Goal: Task Accomplishment & Management: Use online tool/utility

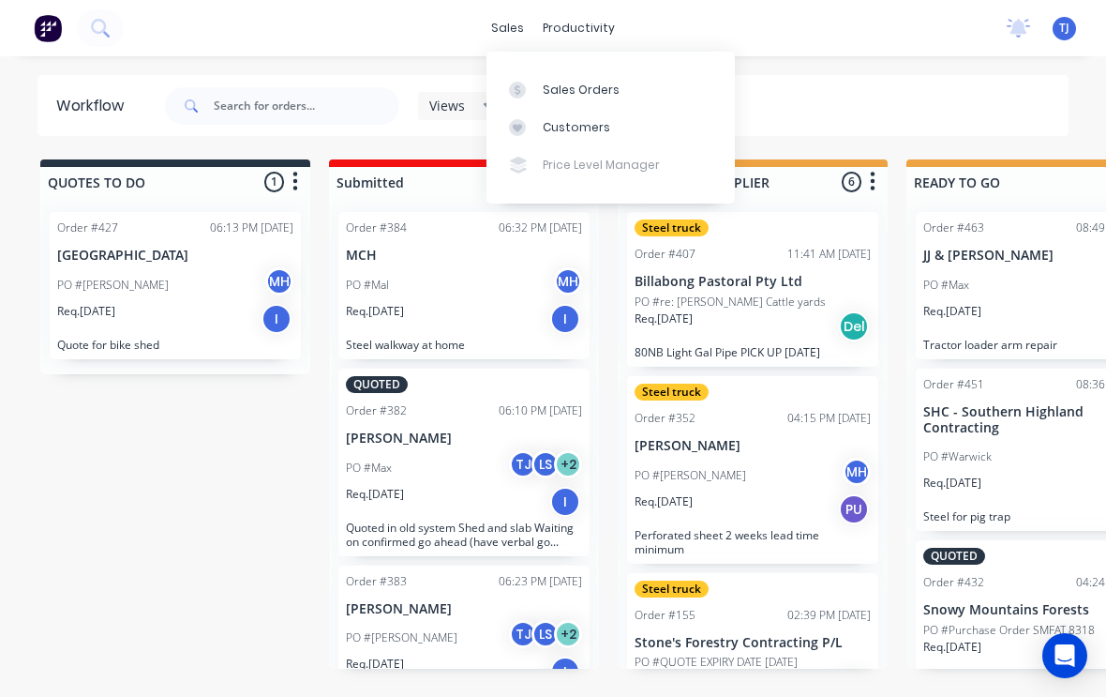
scroll to position [916, 0]
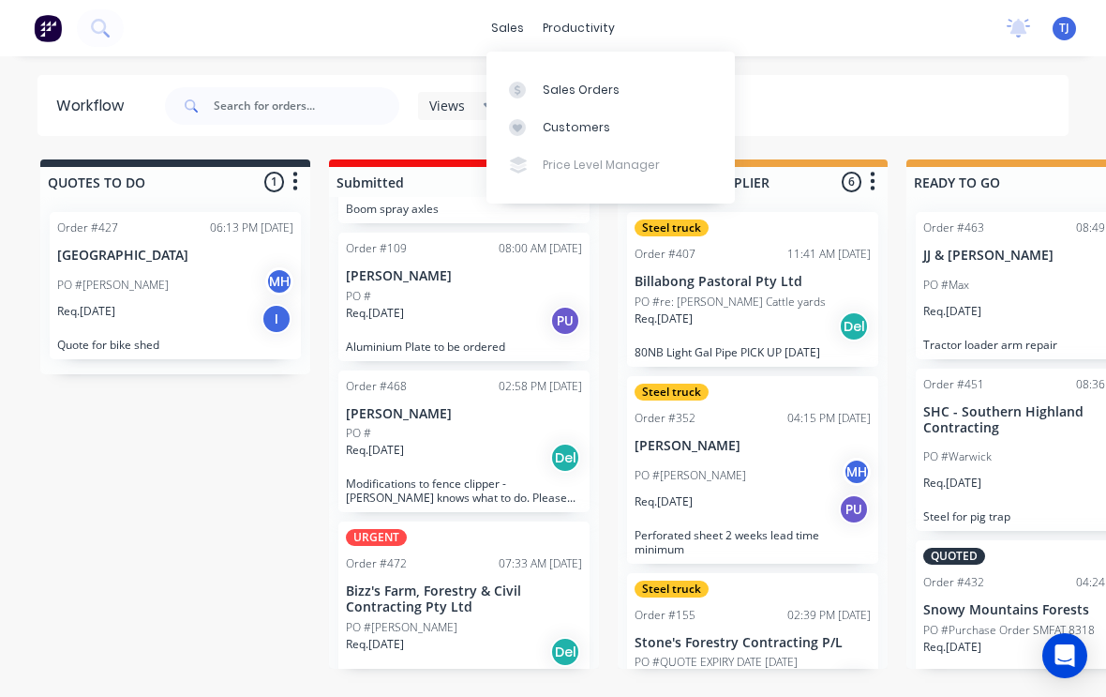
click at [620, 93] on link "Sales Orders" at bounding box center [611, 89] width 248 height 38
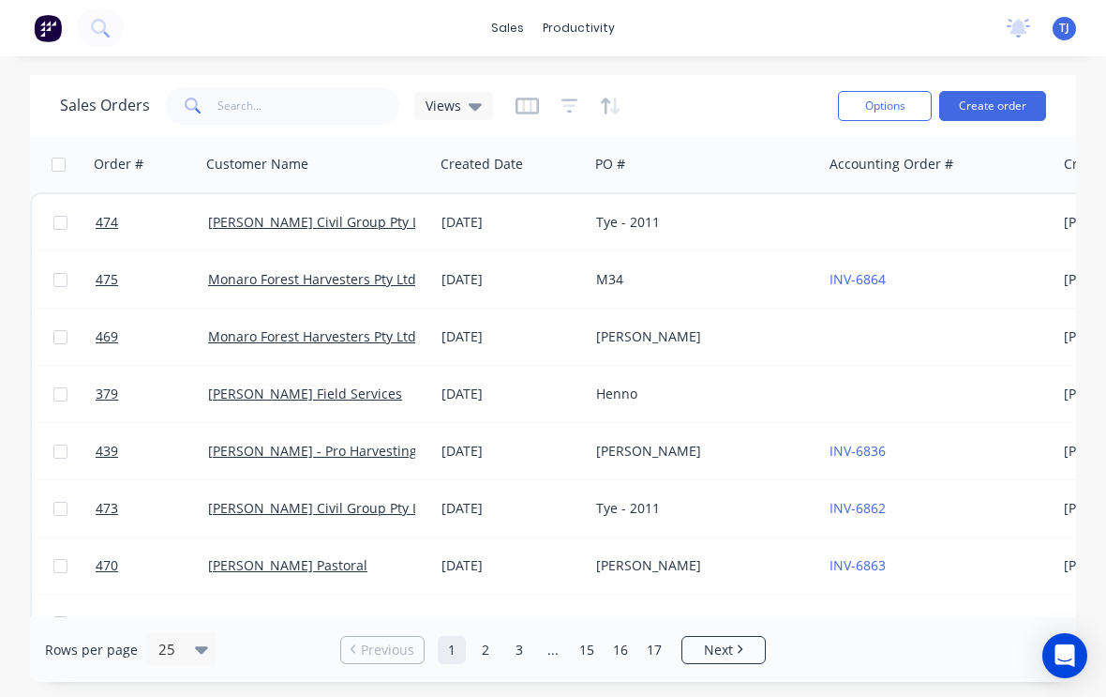
click at [1017, 106] on button "Create order" at bounding box center [993, 106] width 107 height 30
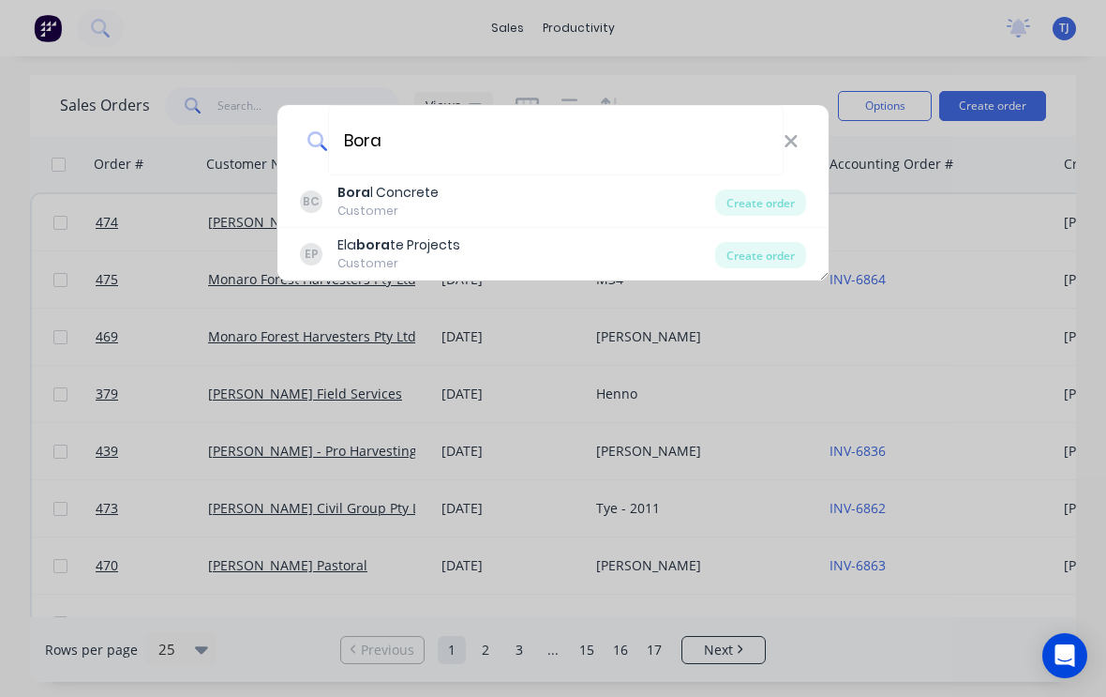
type input "Bora"
click at [782, 202] on div "Create order" at bounding box center [760, 202] width 91 height 26
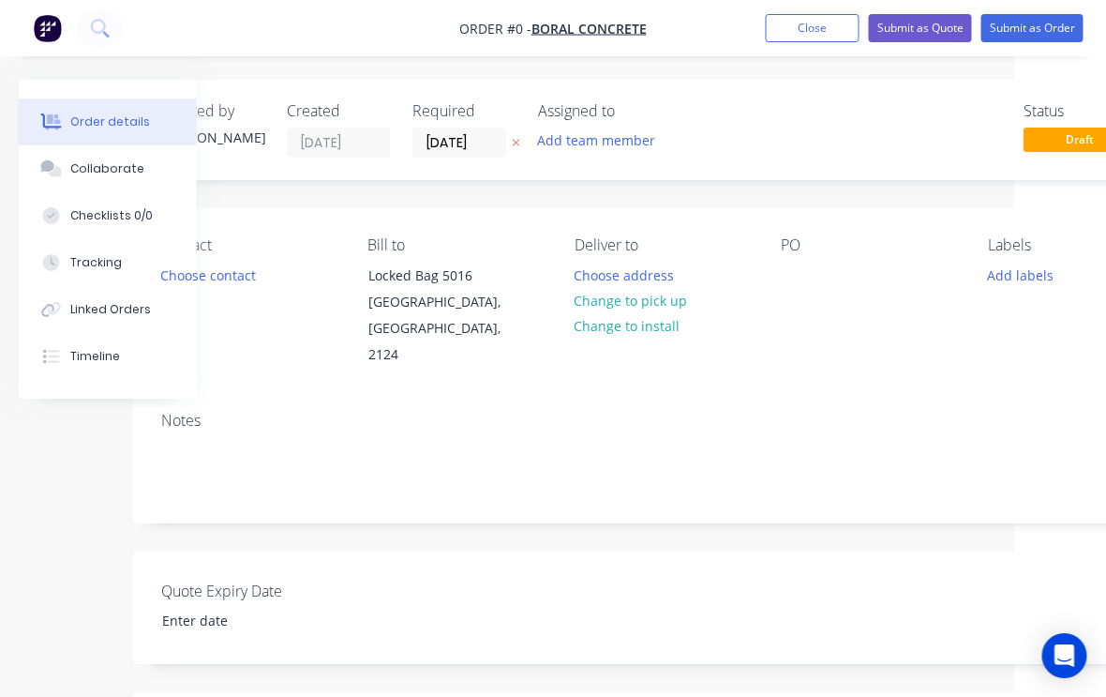
scroll to position [0, 94]
click at [655, 304] on button "Change to pick up" at bounding box center [629, 300] width 133 height 25
click at [803, 278] on div at bounding box center [794, 275] width 30 height 27
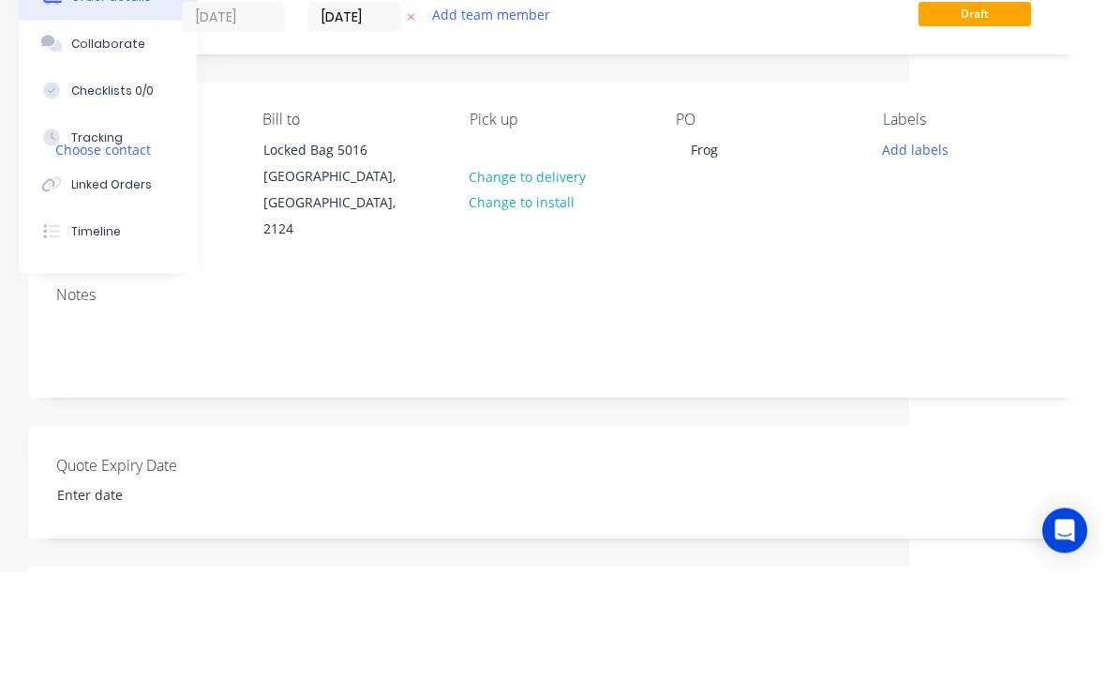
scroll to position [126, 197]
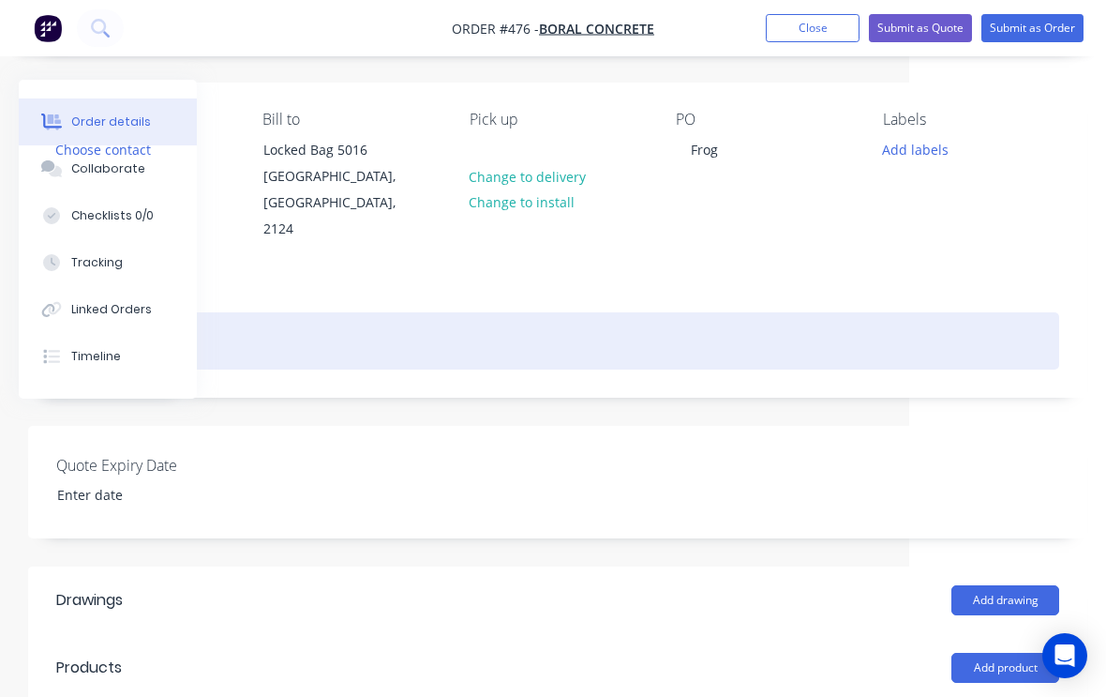
click at [253, 326] on div at bounding box center [557, 340] width 1003 height 57
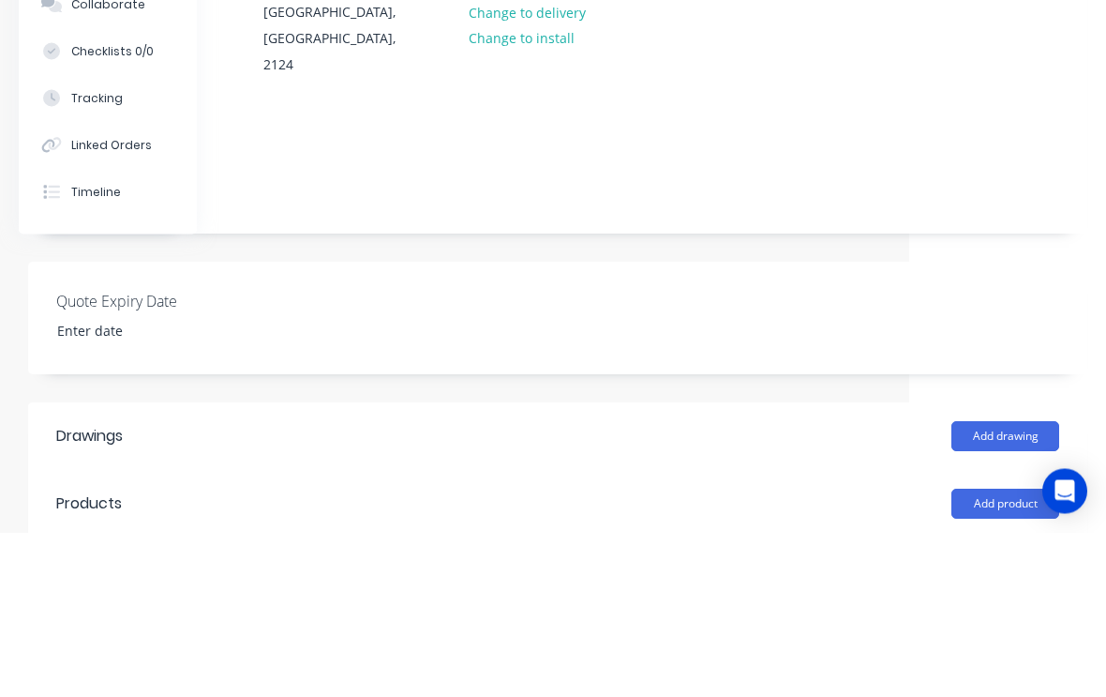
scroll to position [290, 197]
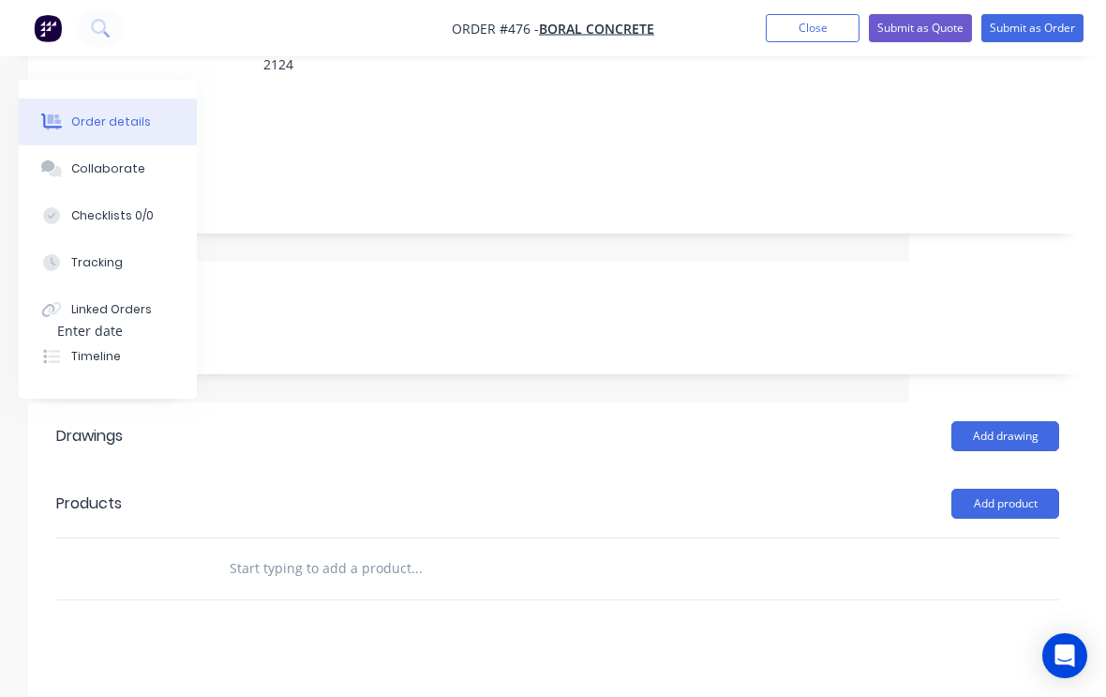
click at [317, 549] on input "text" at bounding box center [416, 568] width 375 height 38
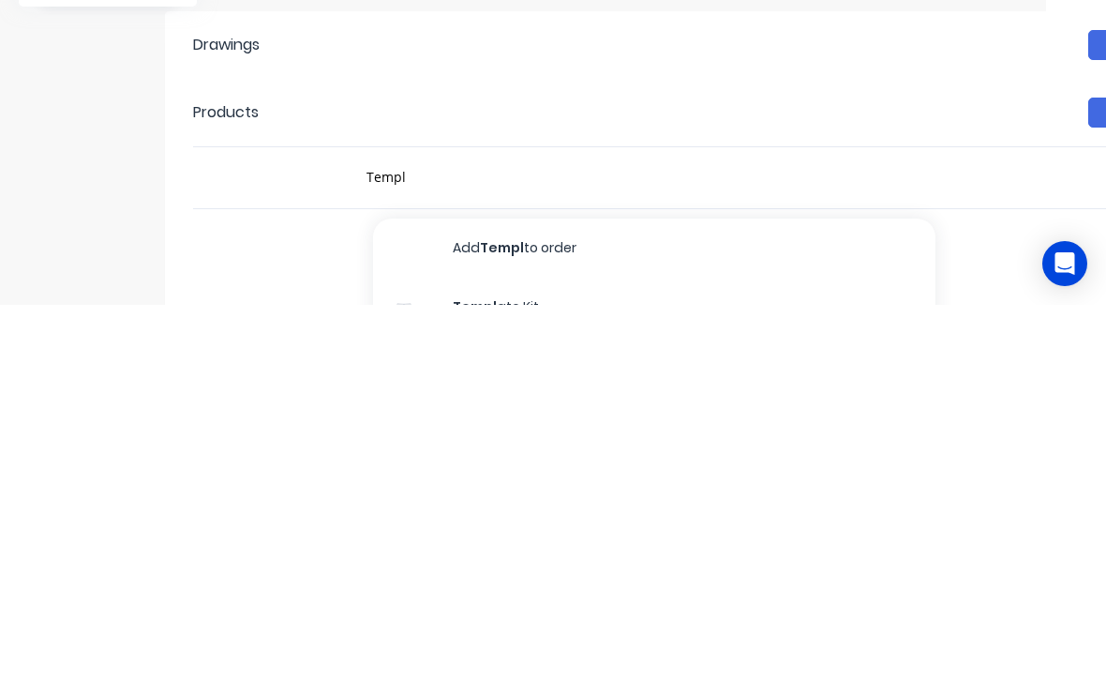
scroll to position [500, 60]
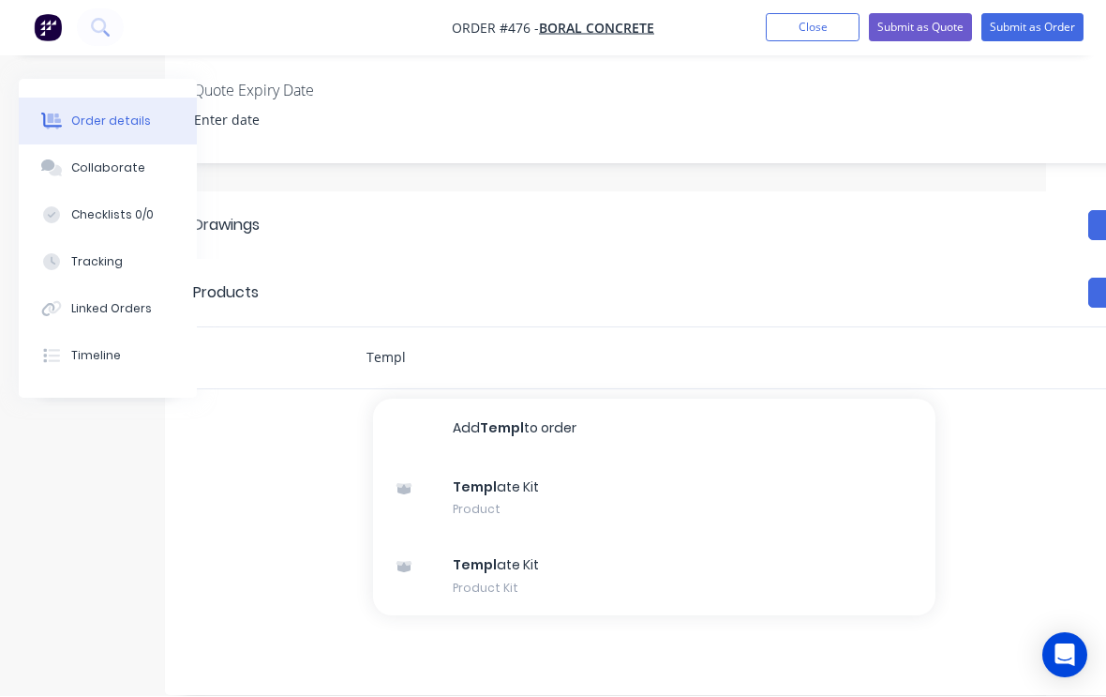
type input "Templ"
click at [528, 549] on div "Templ ate Kit Product Kit" at bounding box center [654, 576] width 563 height 79
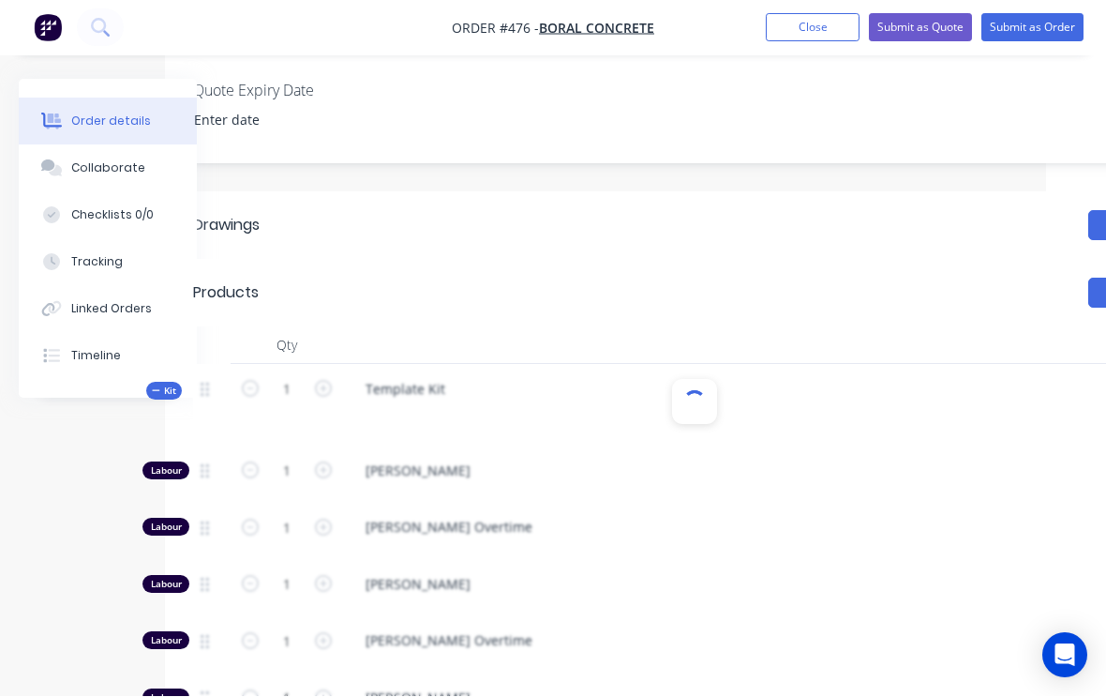
scroll to position [501, 60]
click at [429, 375] on div "Template Kit" at bounding box center [406, 388] width 110 height 27
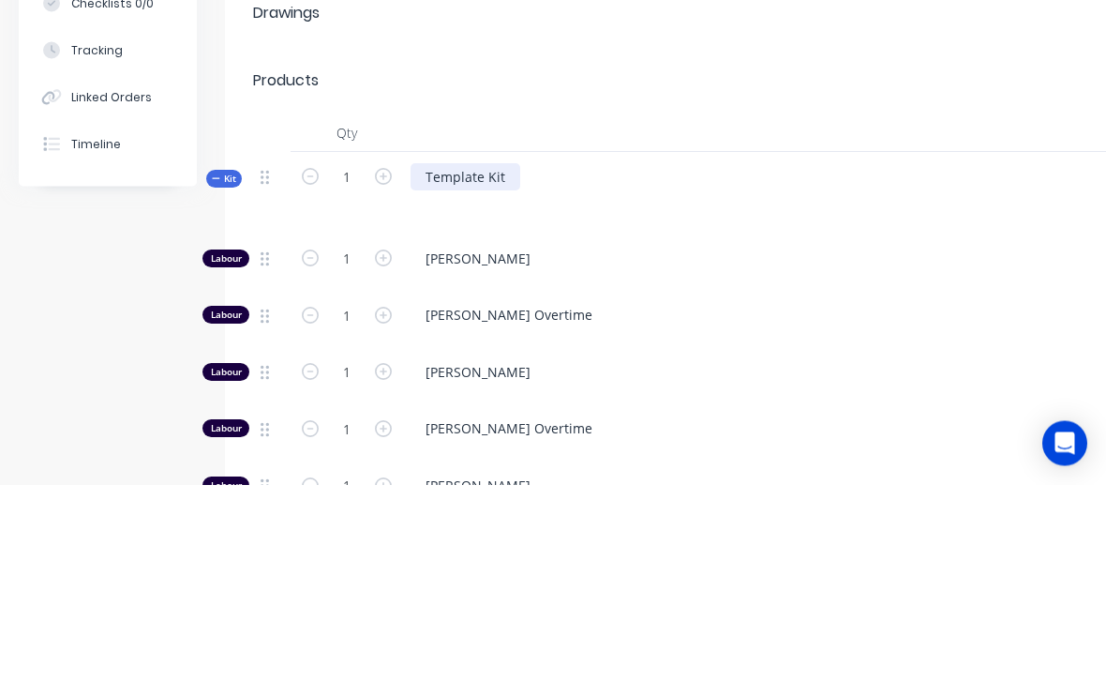
click at [512, 376] on div "Template Kit" at bounding box center [466, 389] width 110 height 27
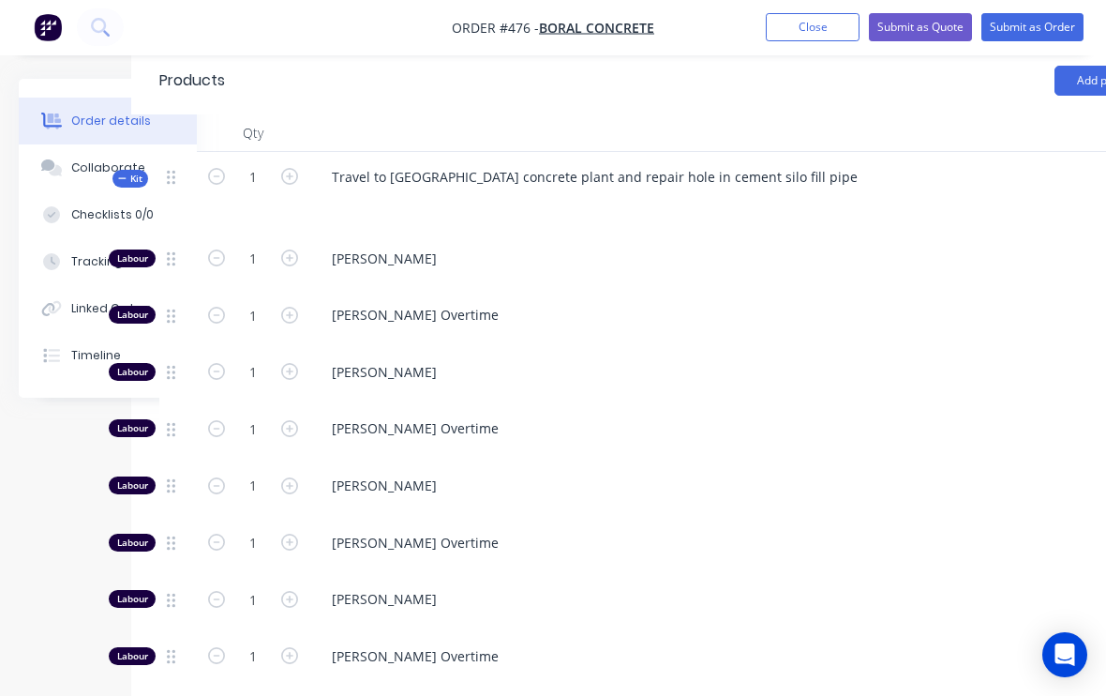
scroll to position [712, 197]
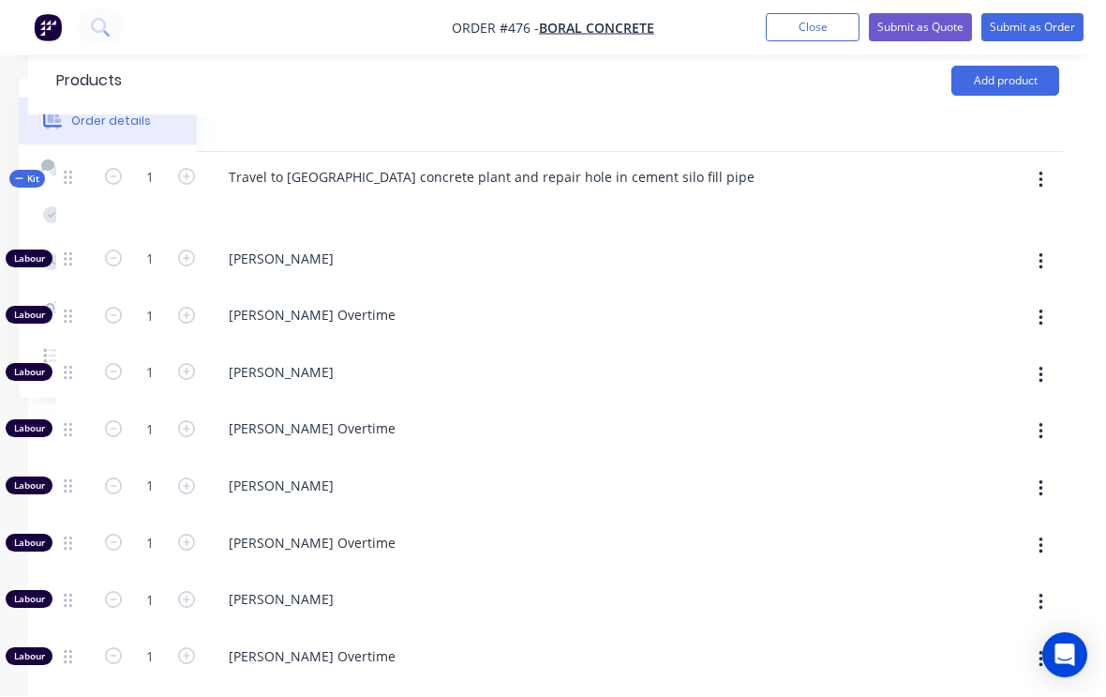
click at [1050, 164] on button "button" at bounding box center [1041, 181] width 44 height 34
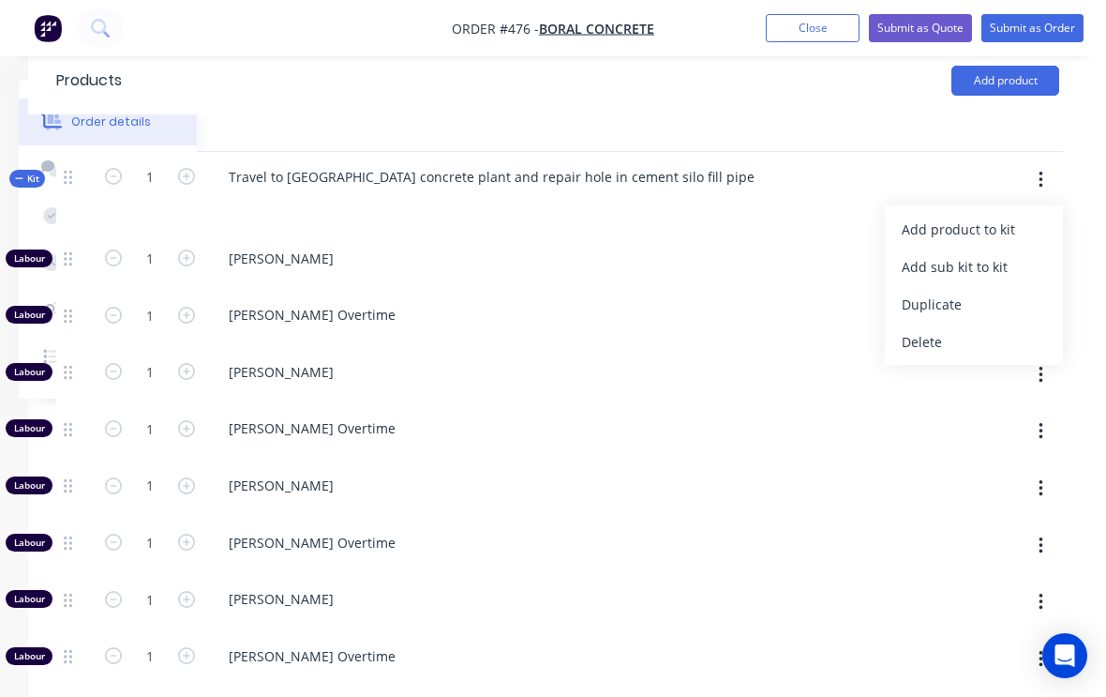
click at [997, 216] on div "Add product to kit" at bounding box center [974, 229] width 144 height 27
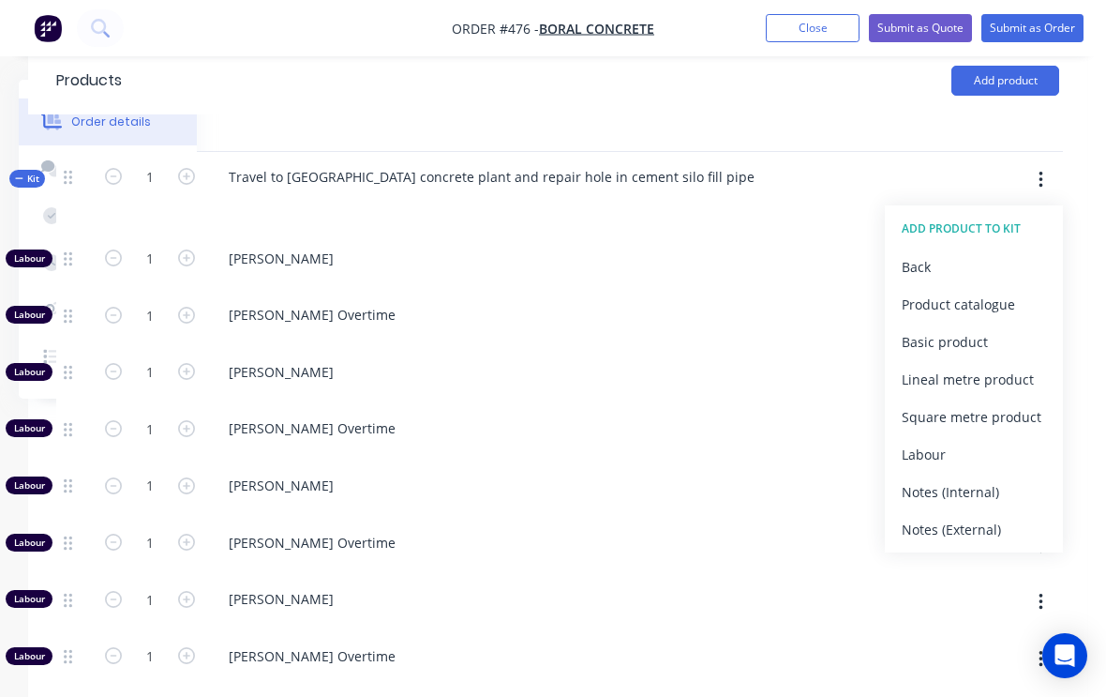
click at [993, 291] on div "Product catalogue" at bounding box center [974, 304] width 144 height 27
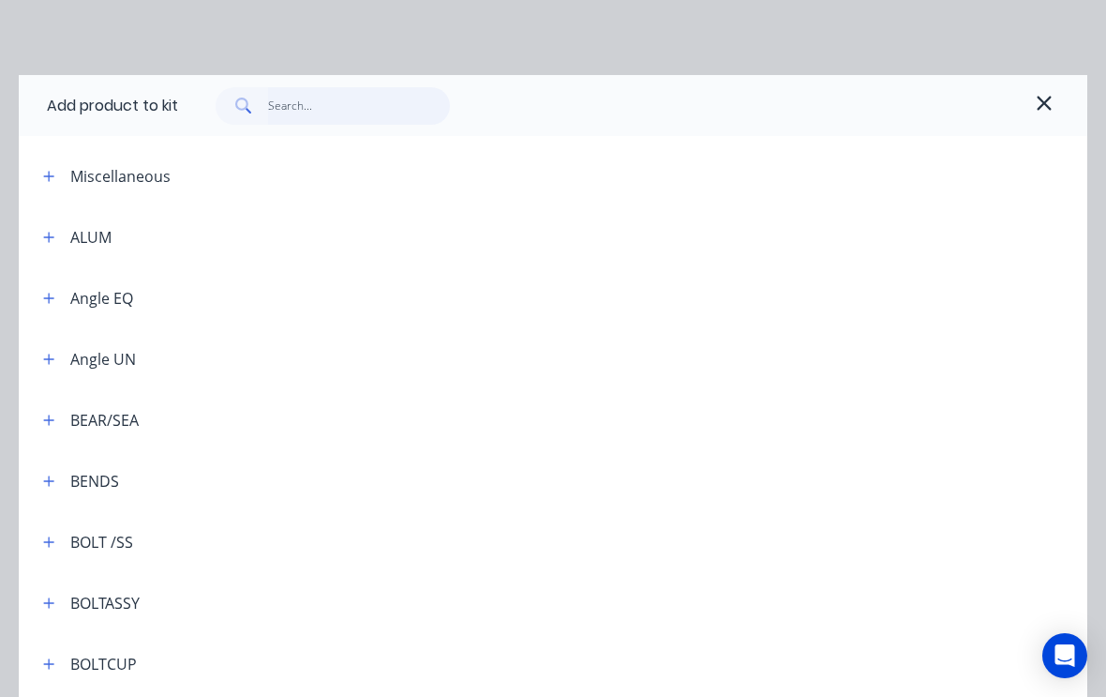
click at [331, 104] on input "text" at bounding box center [359, 106] width 183 height 38
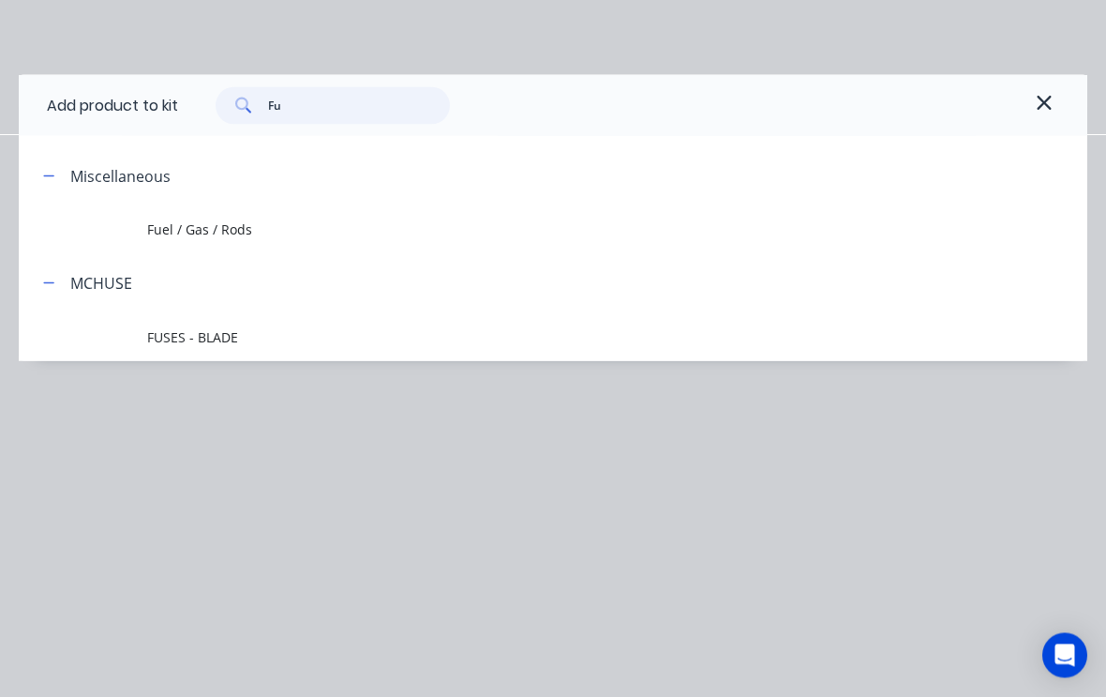
type input "Fue"
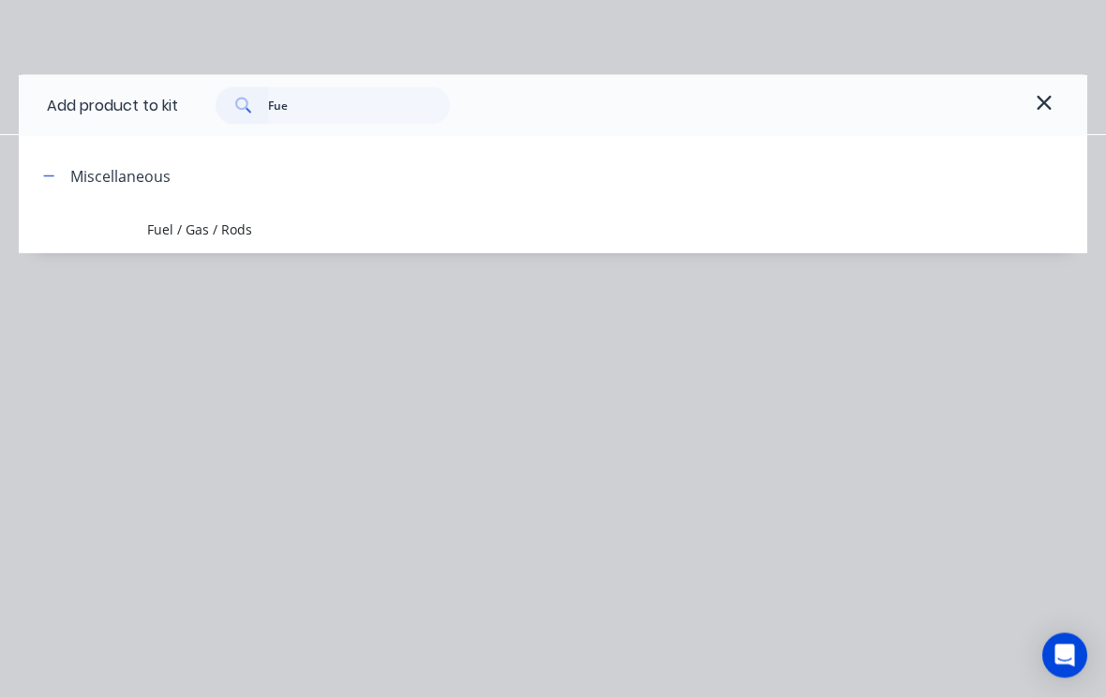
click at [183, 229] on span "Fuel / Gas / Rods" at bounding box center [523, 229] width 753 height 20
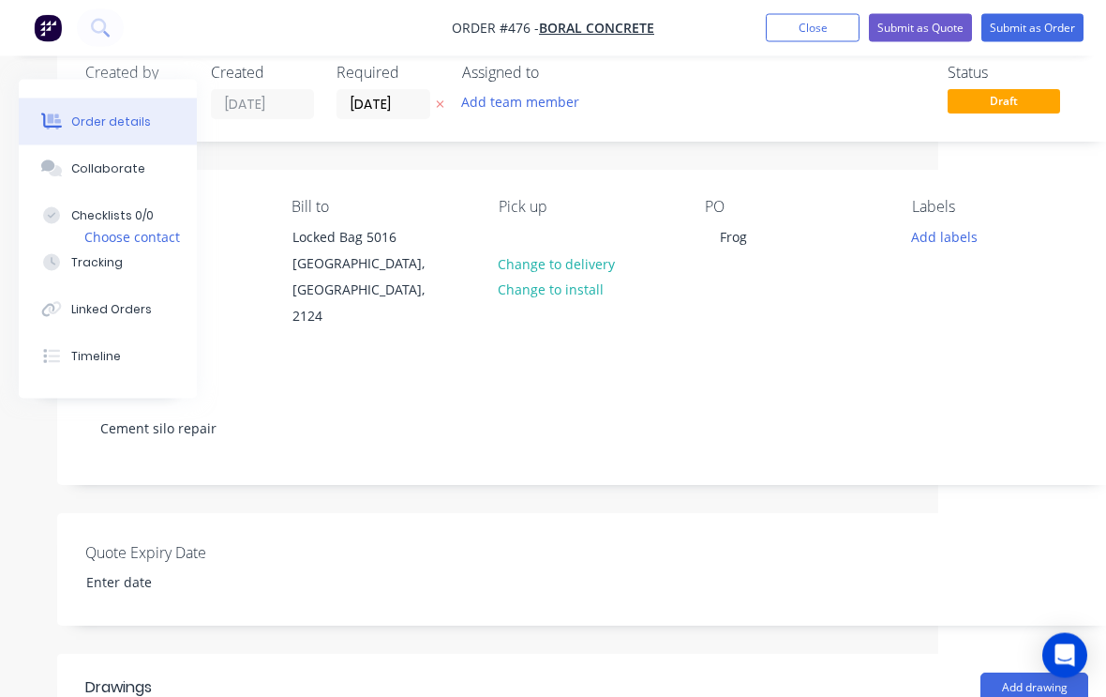
scroll to position [38, 168]
click at [965, 232] on button "Add labels" at bounding box center [944, 235] width 86 height 25
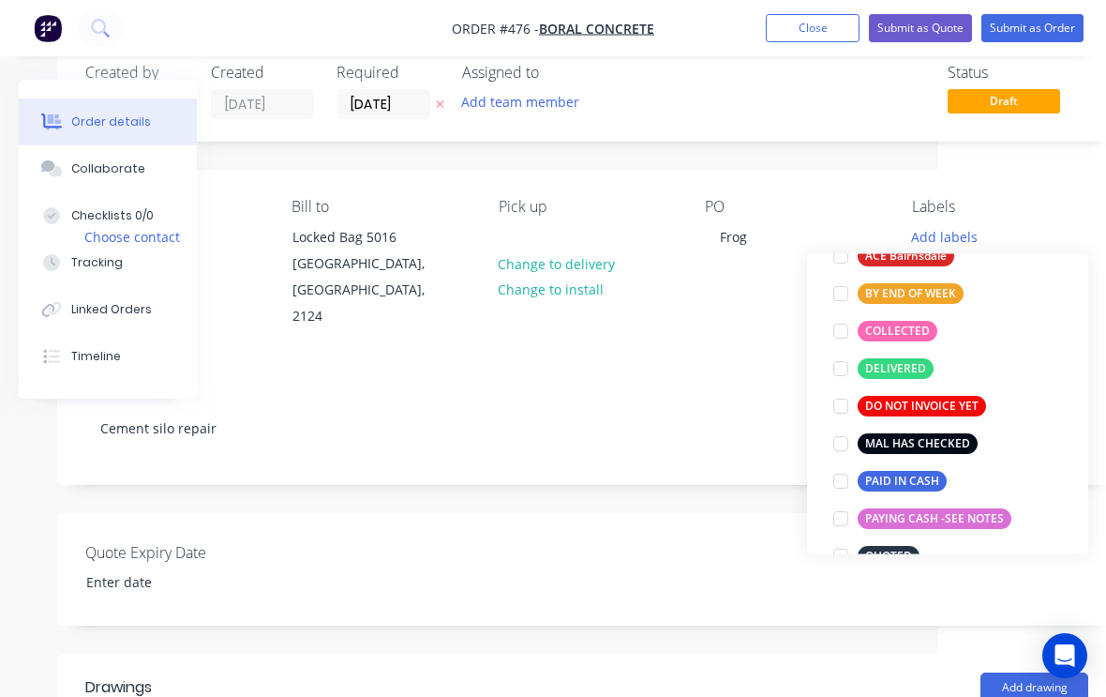
scroll to position [159, 0]
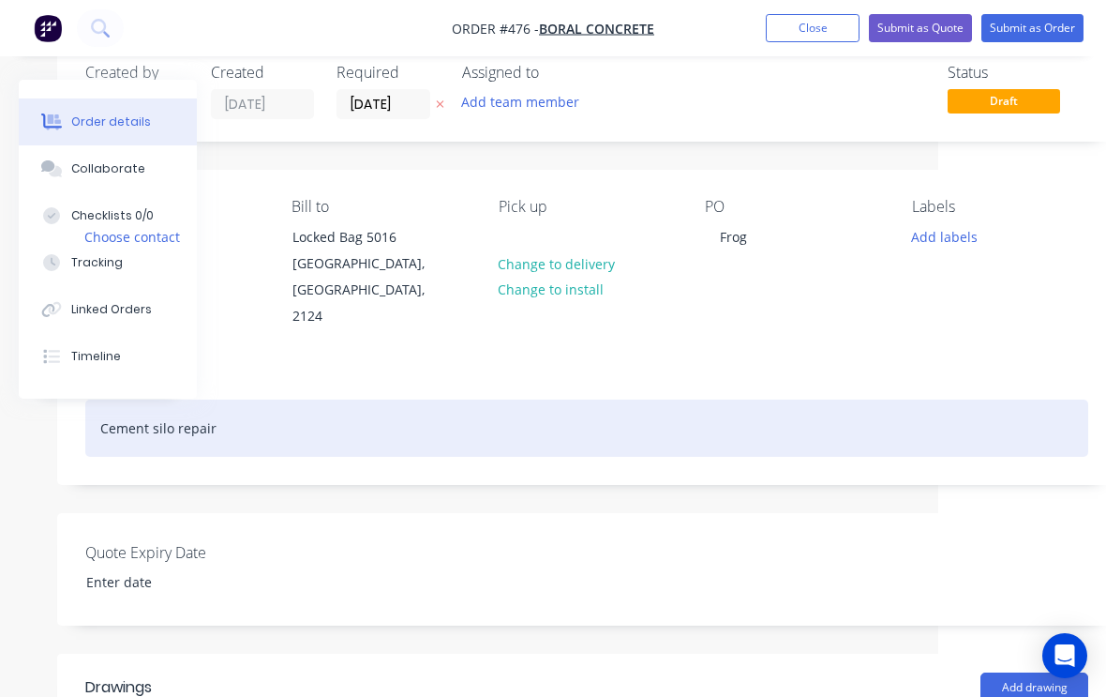
click at [703, 417] on div "Cement silo repair" at bounding box center [586, 427] width 1003 height 57
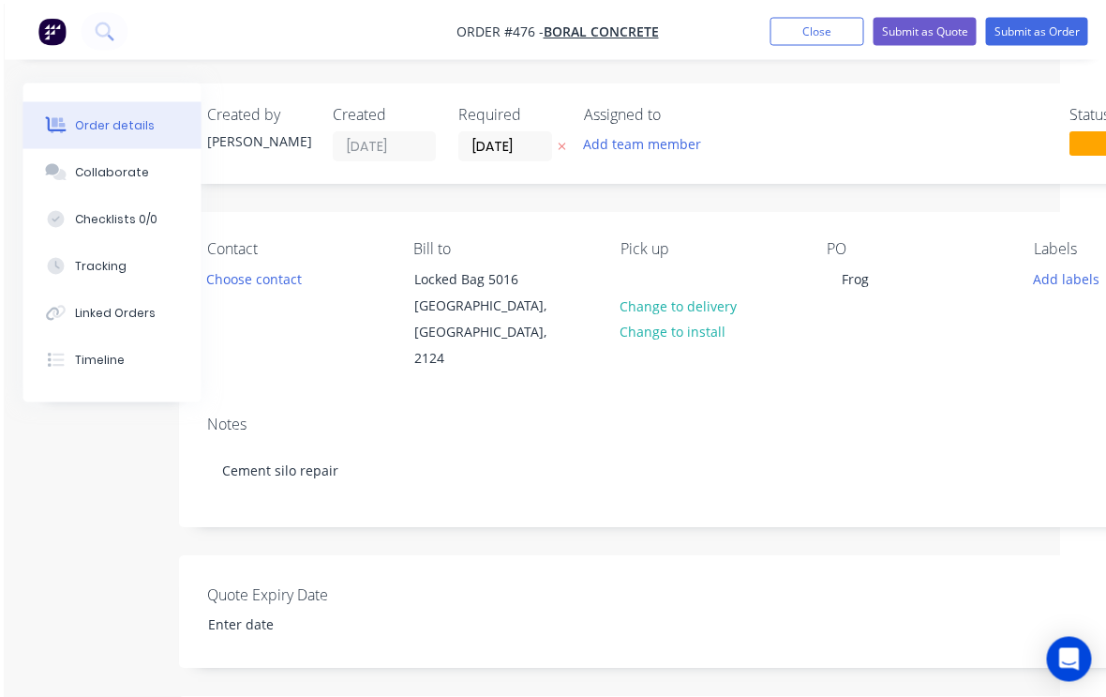
scroll to position [0, 197]
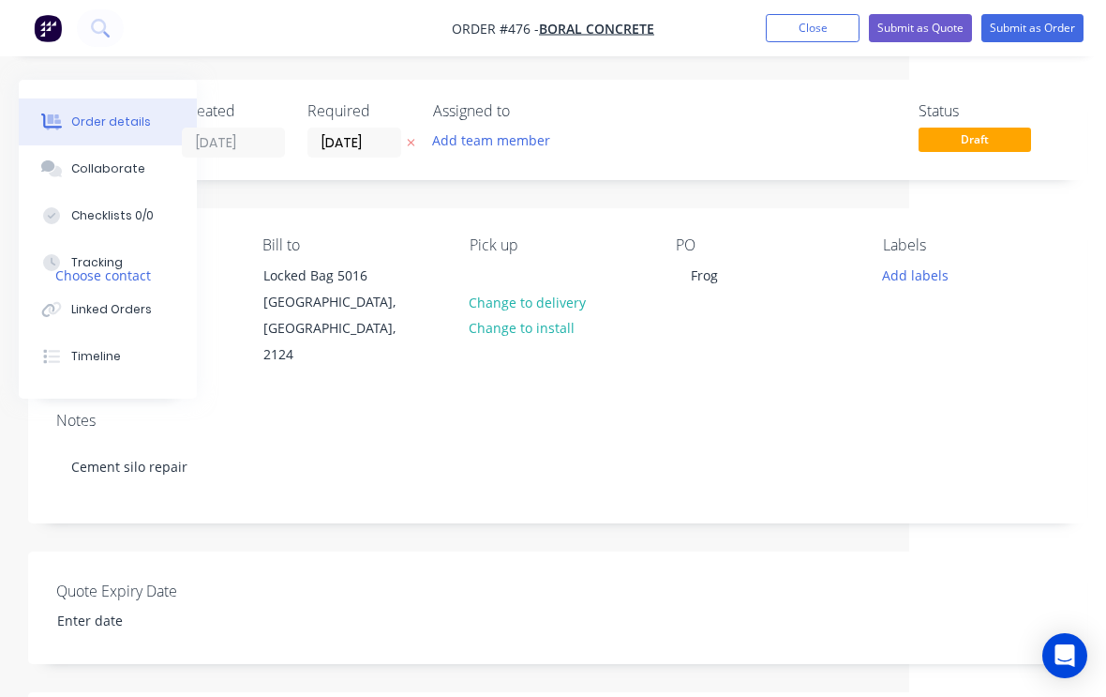
click at [1047, 24] on button "Submit as Order" at bounding box center [1033, 28] width 102 height 28
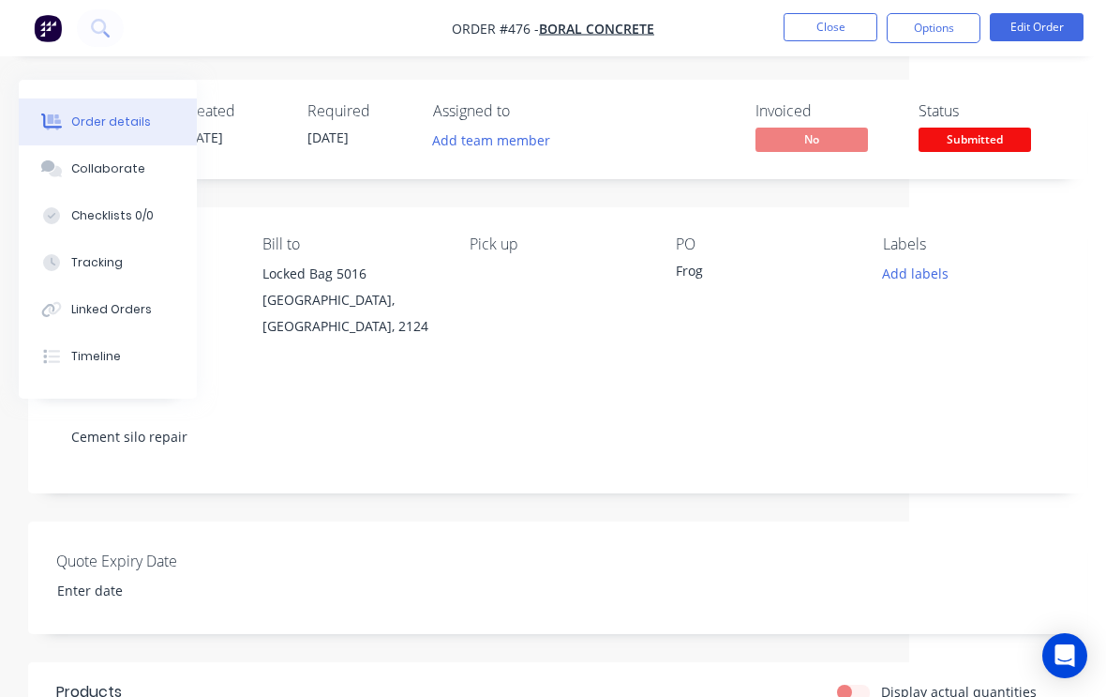
click at [844, 21] on button "Close" at bounding box center [831, 27] width 94 height 28
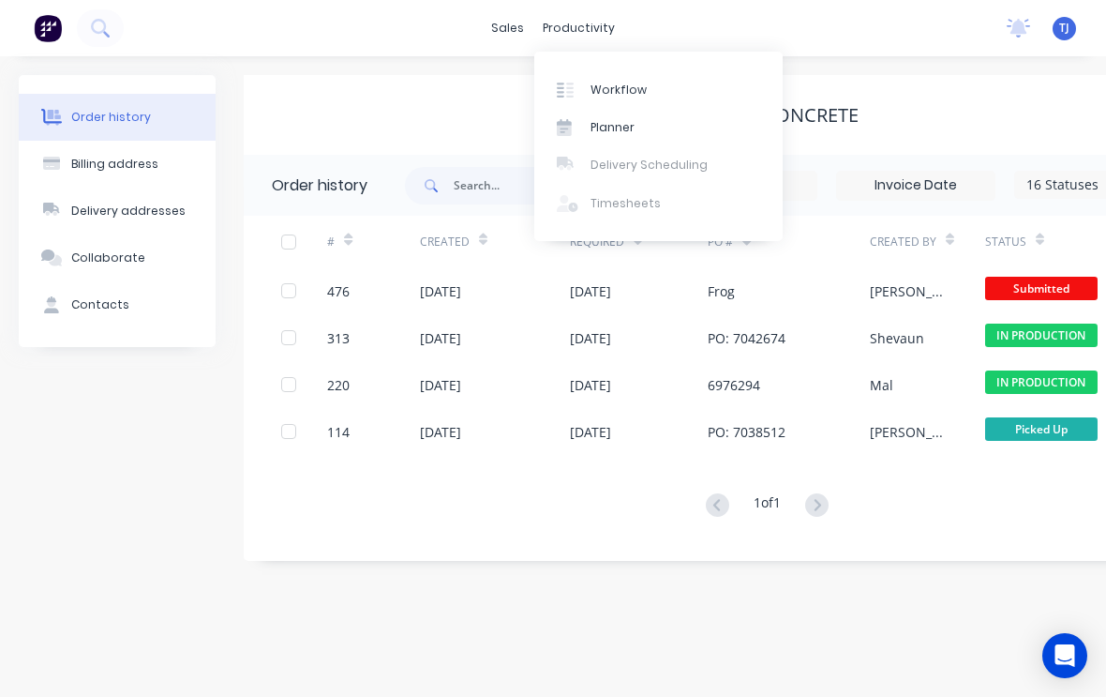
click at [643, 93] on link "Workflow" at bounding box center [658, 89] width 248 height 38
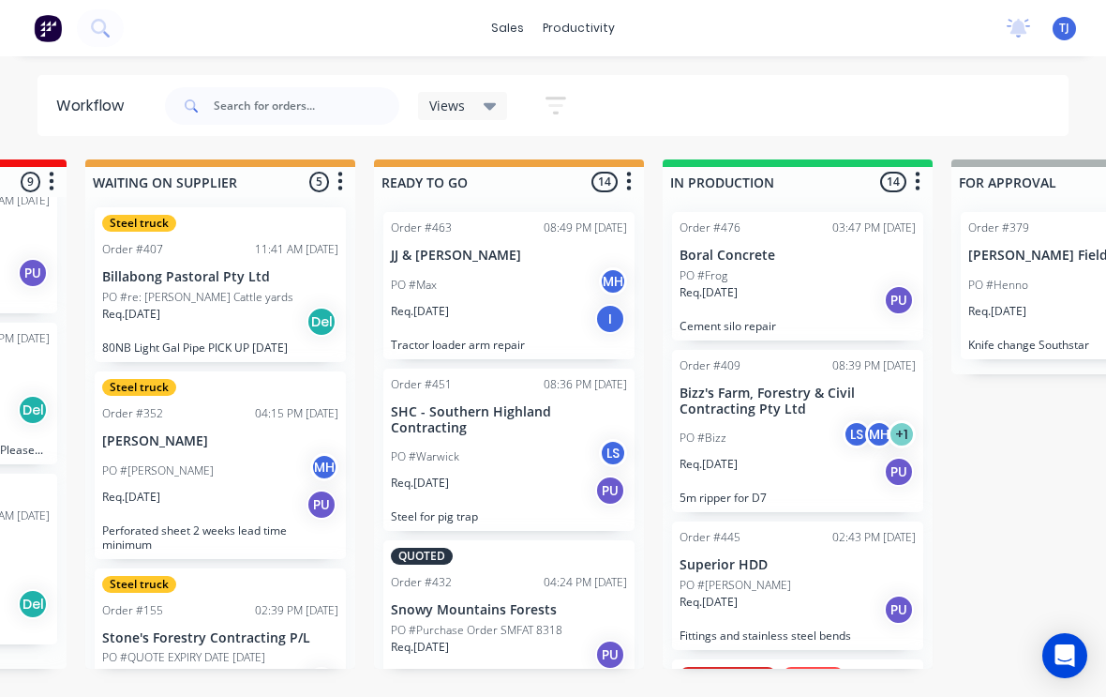
scroll to position [916, 0]
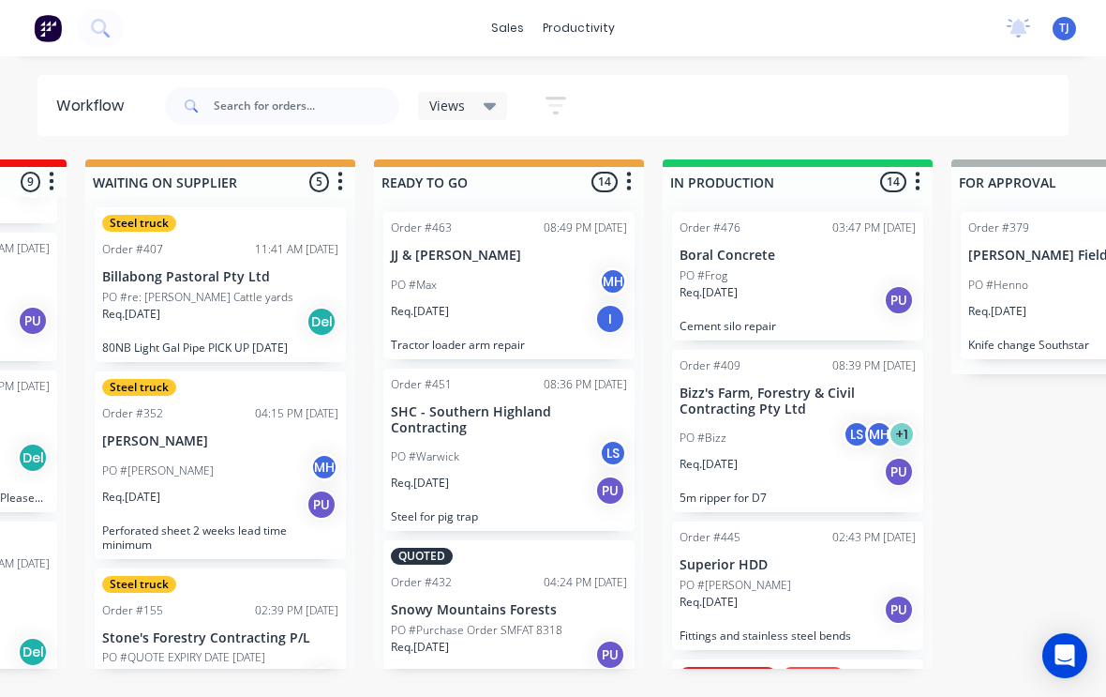
click at [834, 284] on div "Req. [DATE] PU" at bounding box center [798, 300] width 236 height 32
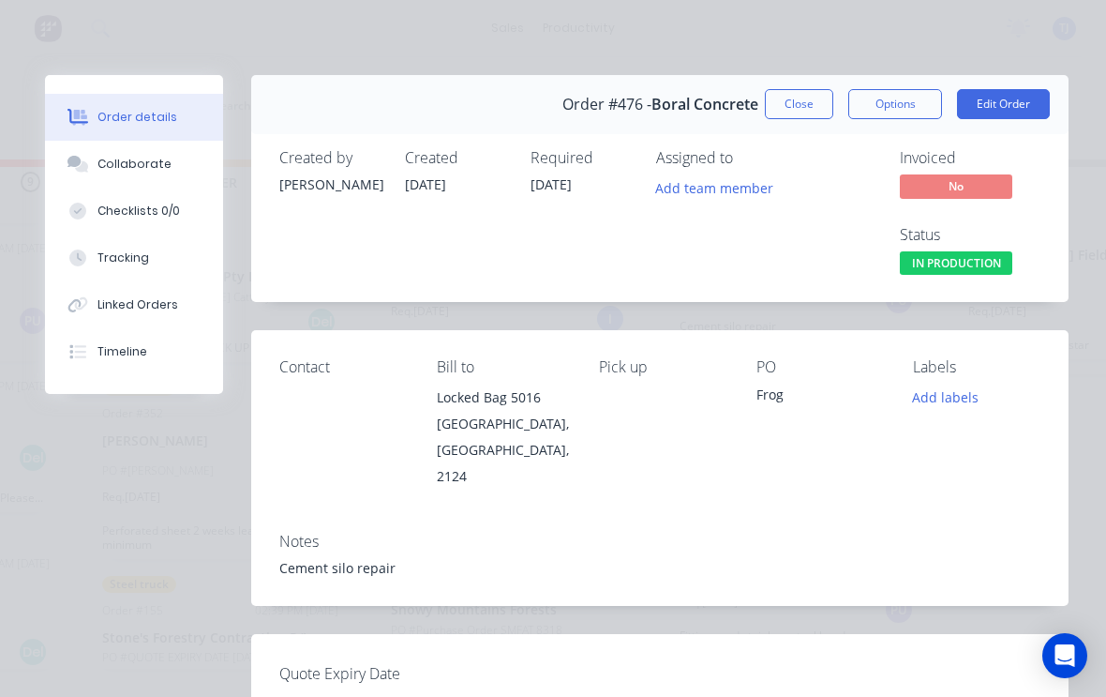
click at [1025, 101] on button "Edit Order" at bounding box center [1003, 104] width 93 height 30
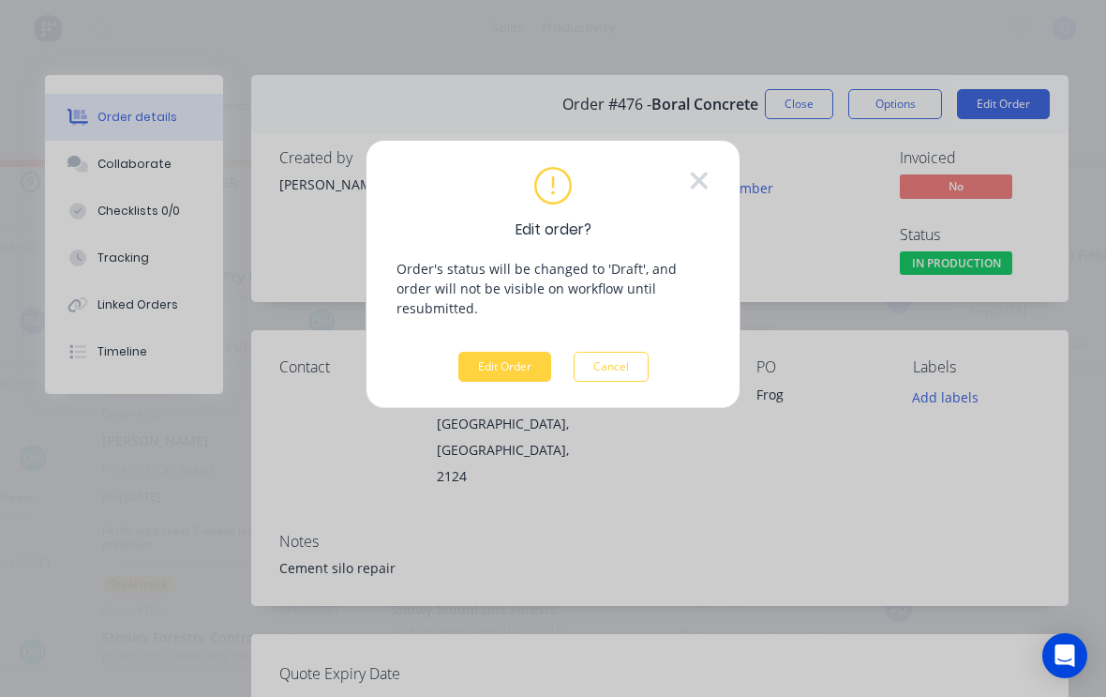
click at [518, 352] on button "Edit Order" at bounding box center [505, 367] width 93 height 30
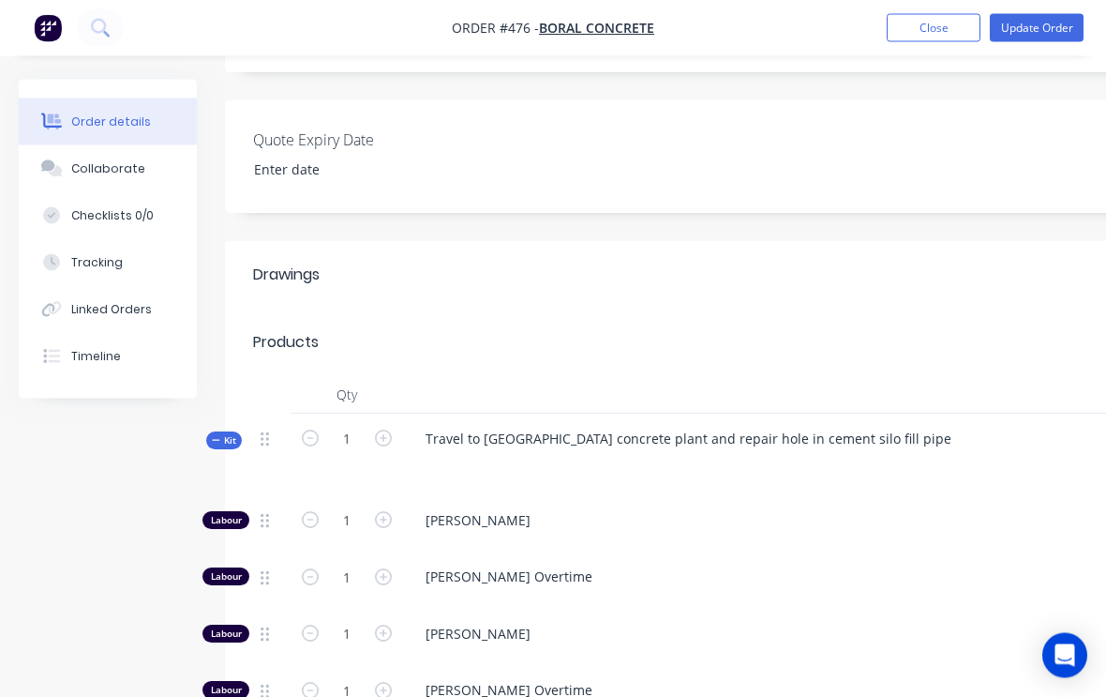
scroll to position [453, 0]
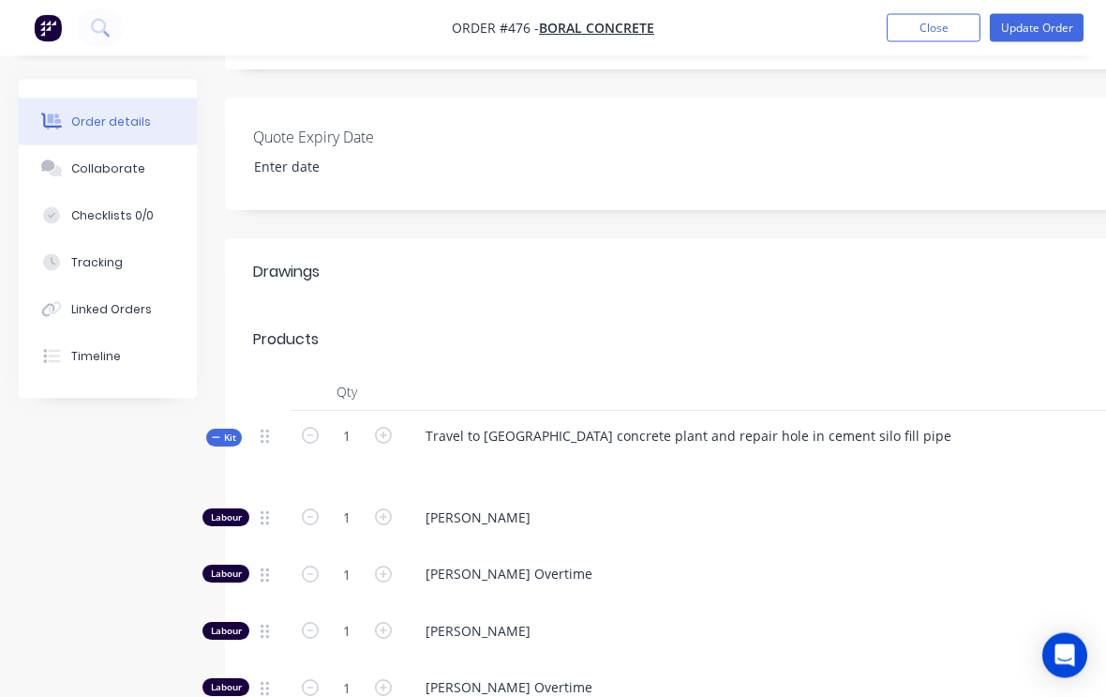
click at [886, 412] on div "Travel to [GEOGRAPHIC_DATA] concrete plant and repair hole in cement silo fill …" at bounding box center [778, 453] width 750 height 82
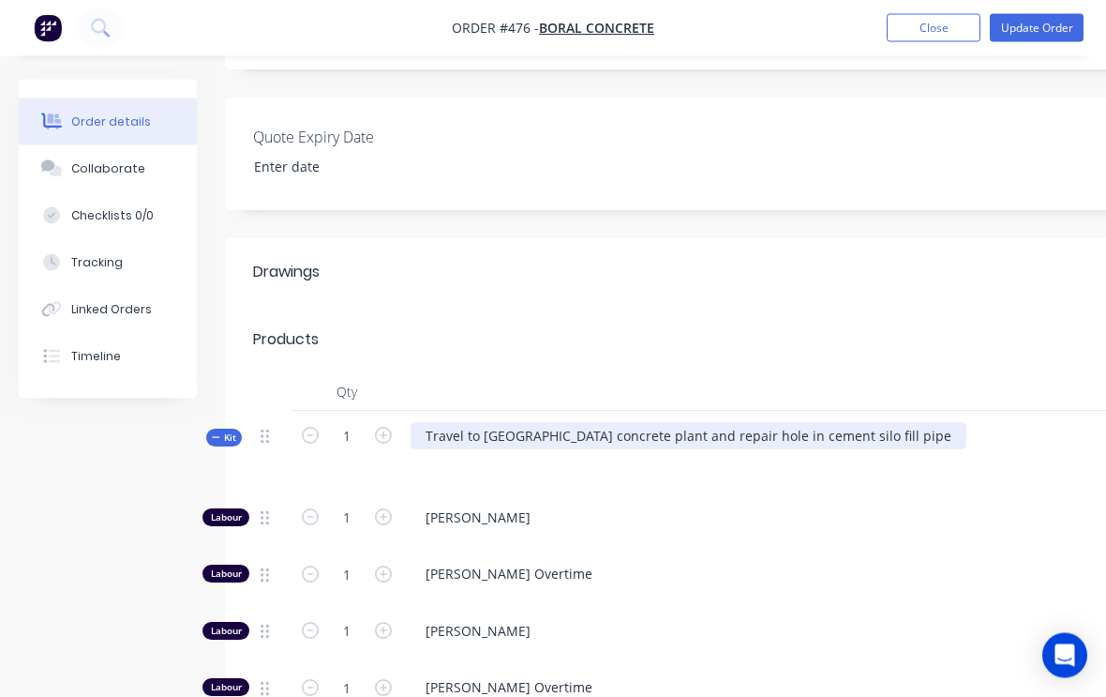
click at [874, 423] on div "Travel to [GEOGRAPHIC_DATA] concrete plant and repair hole in cement silo fill …" at bounding box center [689, 436] width 556 height 27
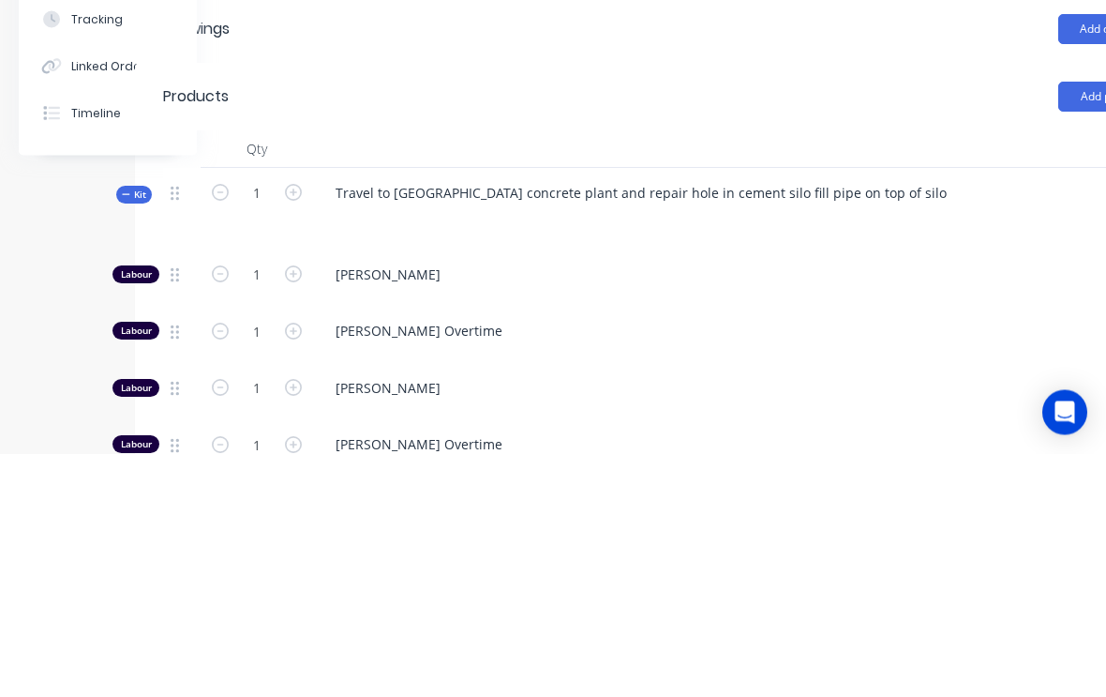
scroll to position [697, 90]
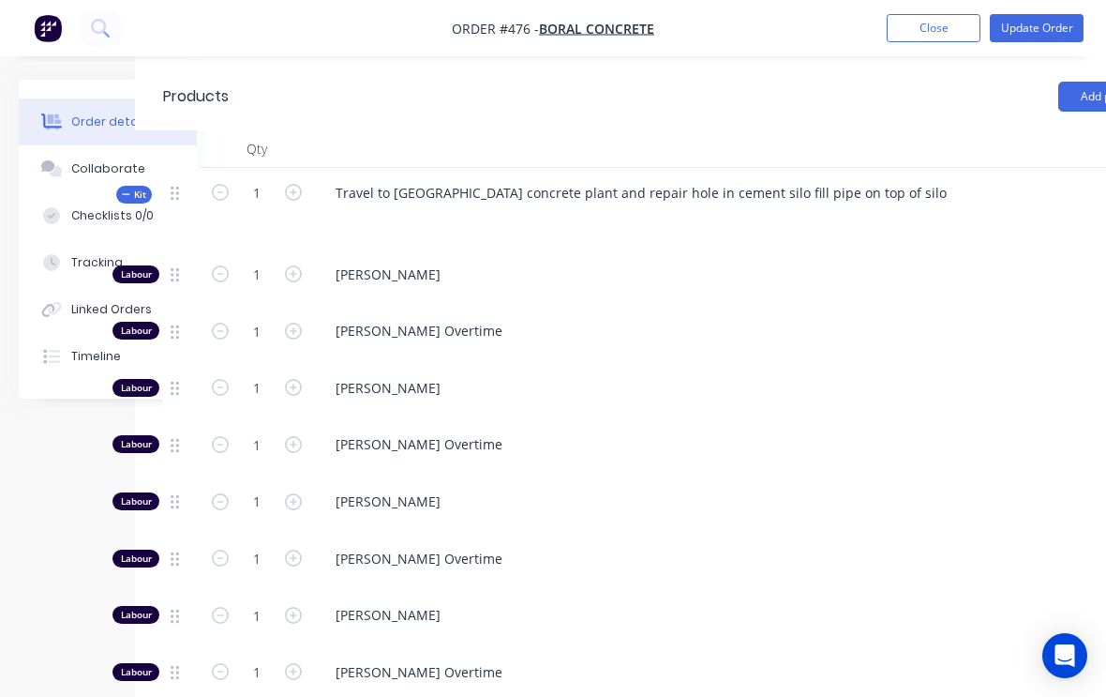
click at [300, 493] on icon "button" at bounding box center [293, 501] width 17 height 17
type input "2"
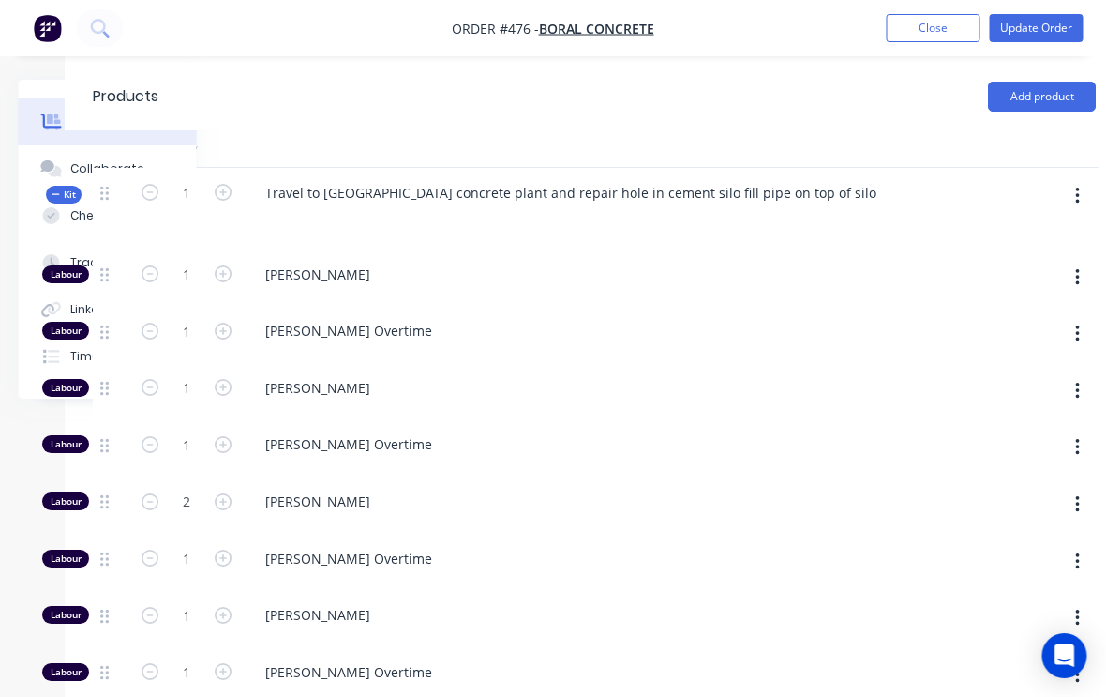
scroll to position [697, 159]
click at [1053, 24] on button "Update Order" at bounding box center [1037, 28] width 94 height 28
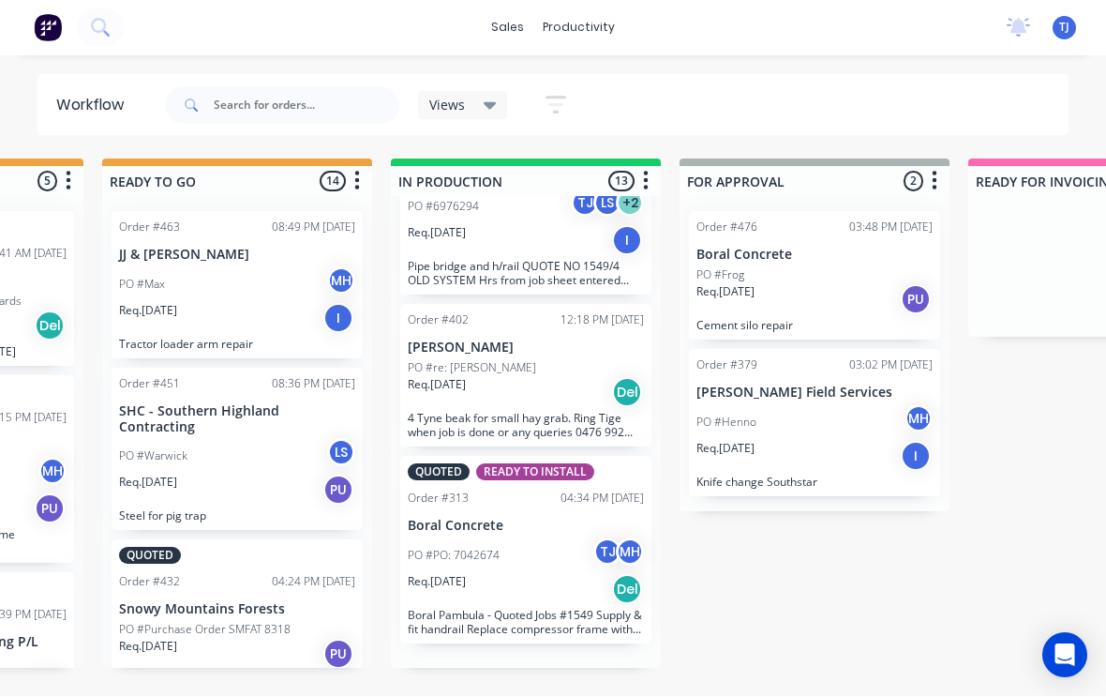
scroll to position [1823, 0]
